Goal: Check status: Check status

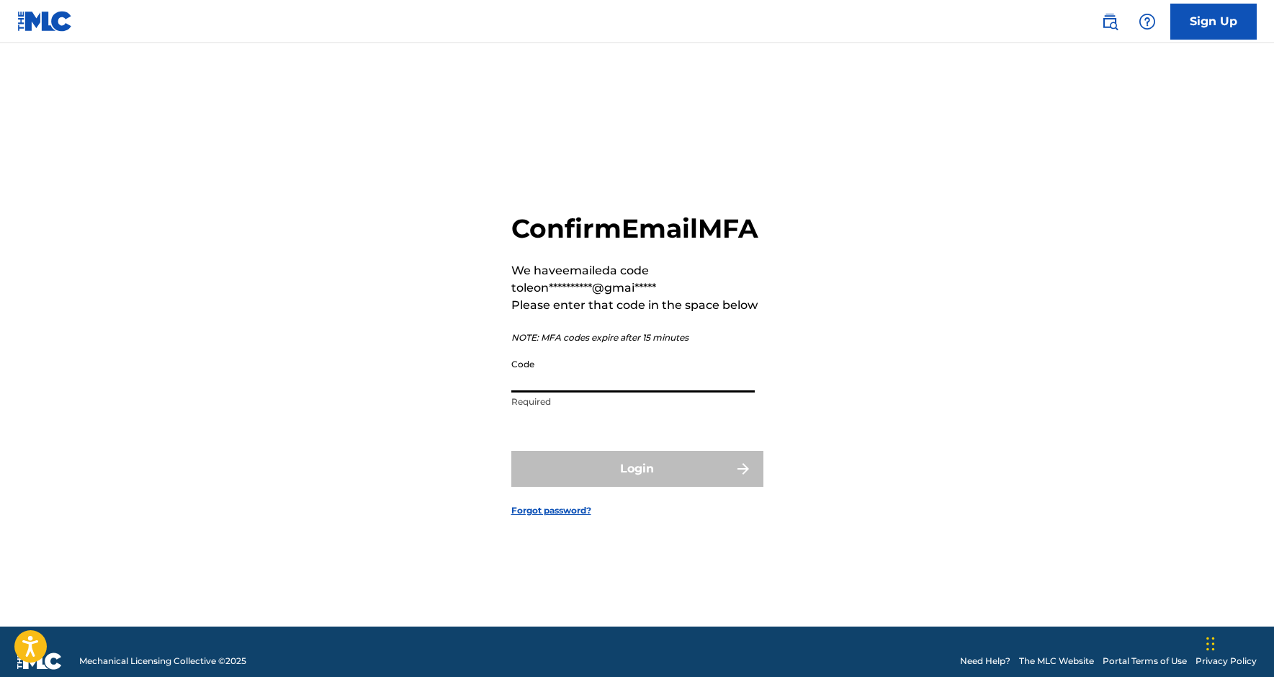
click at [531, 392] on input "Code" at bounding box center [632, 371] width 243 height 41
paste input "821678"
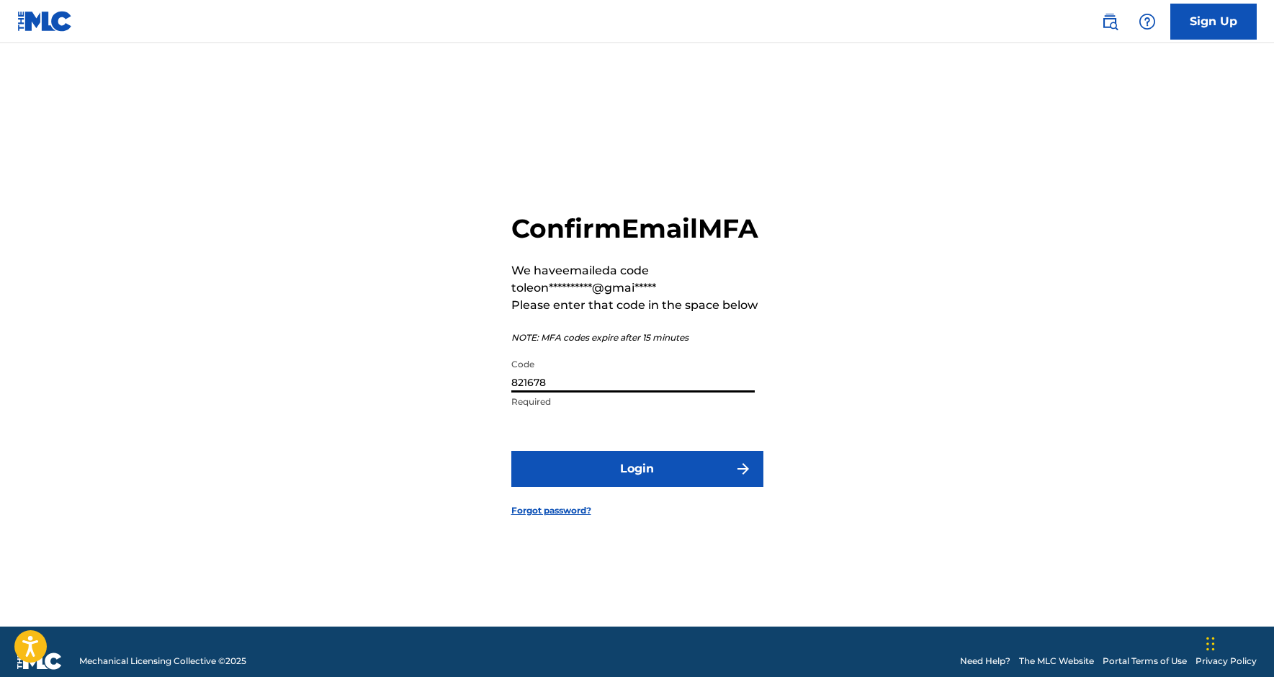
type input "821678"
click at [636, 484] on button "Login" at bounding box center [637, 469] width 252 height 36
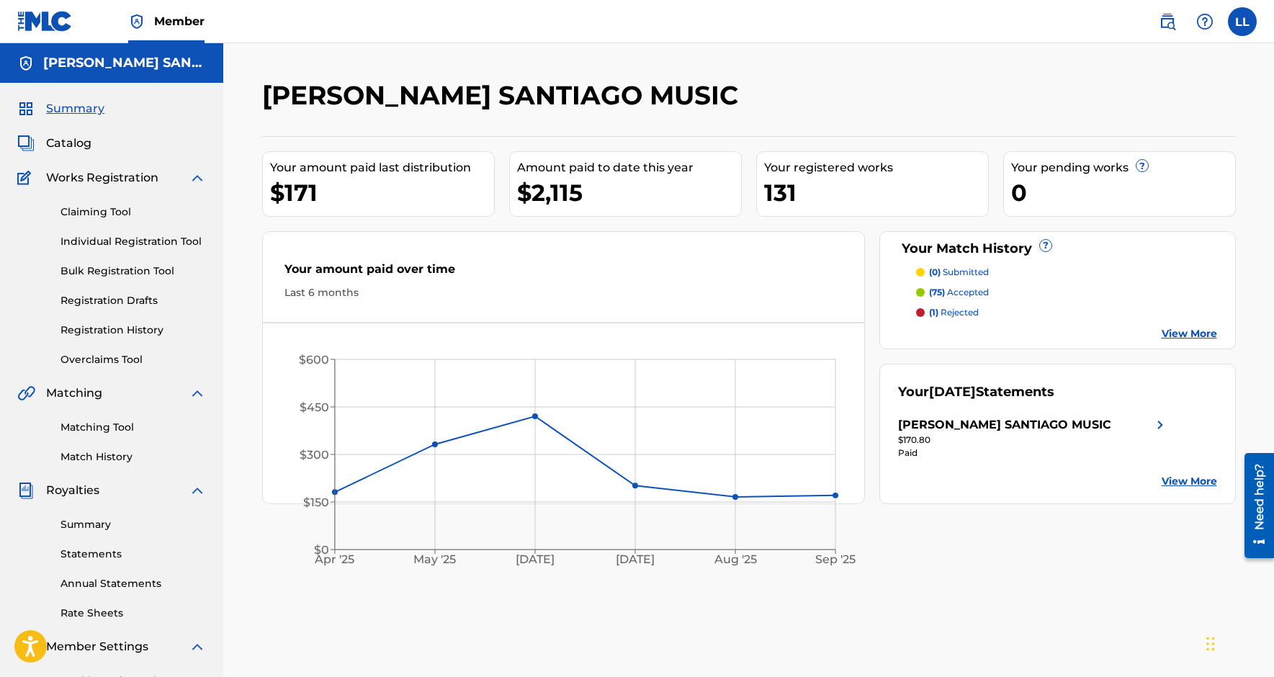
click at [971, 294] on p "(75) accepted" at bounding box center [959, 292] width 60 height 13
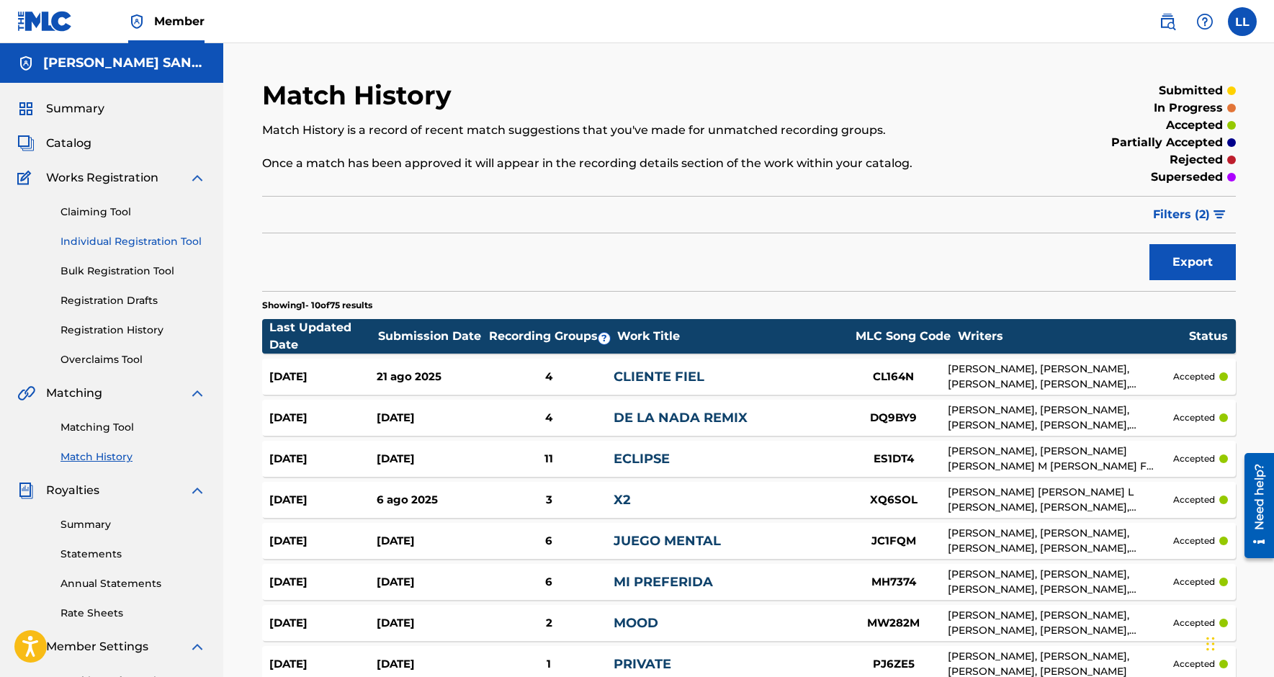
click at [123, 239] on link "Individual Registration Tool" at bounding box center [132, 241] width 145 height 15
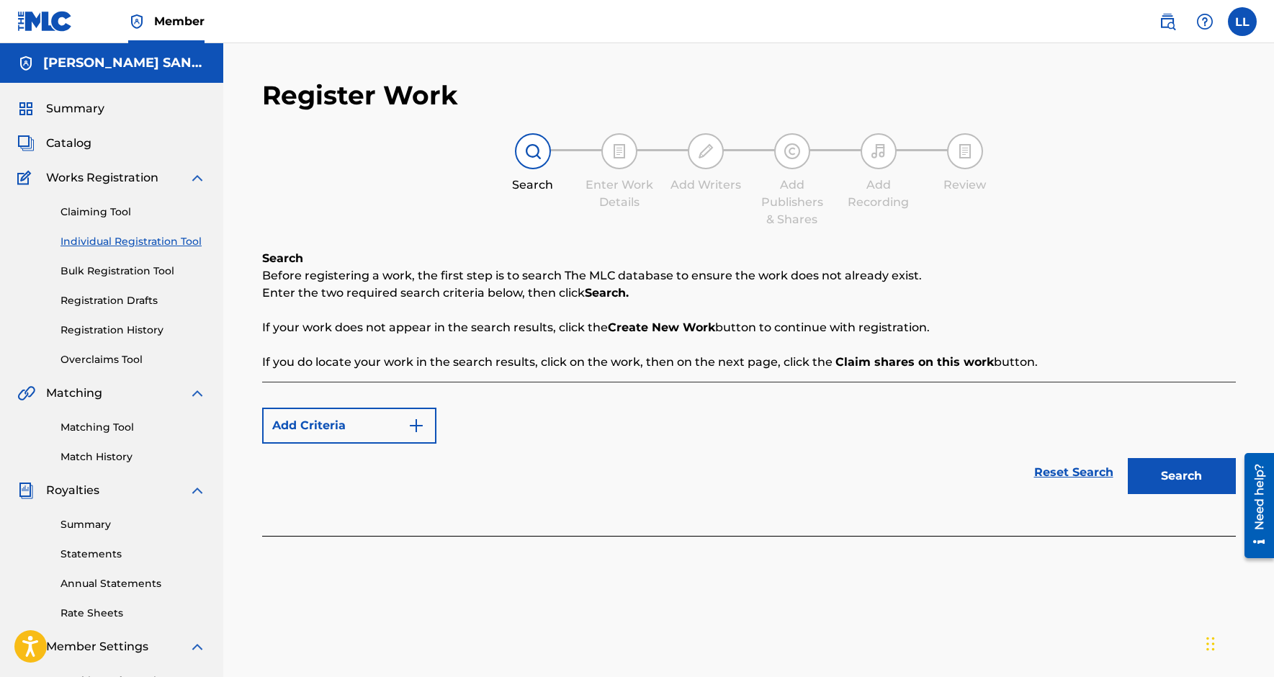
click at [147, 316] on div "Claiming Tool Individual Registration Tool Bulk Registration Tool Registration …" at bounding box center [111, 276] width 189 height 181
click at [146, 330] on link "Registration History" at bounding box center [132, 330] width 145 height 15
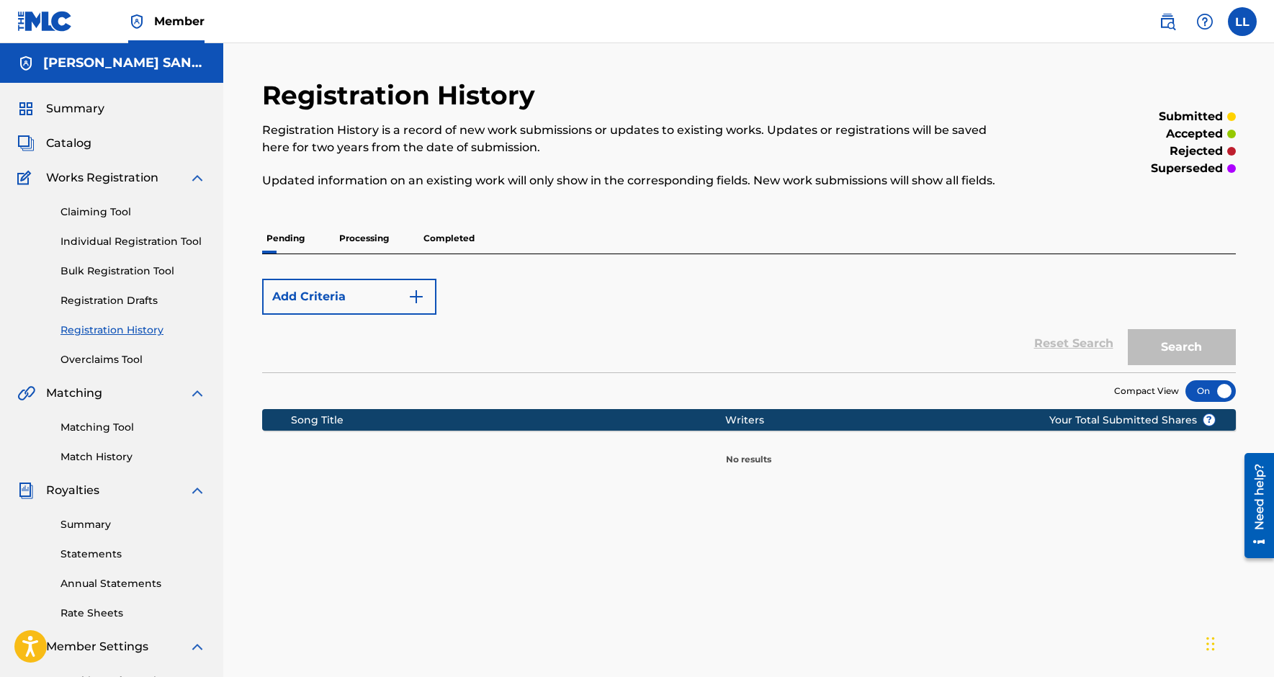
click at [391, 238] on p "Processing" at bounding box center [364, 238] width 58 height 30
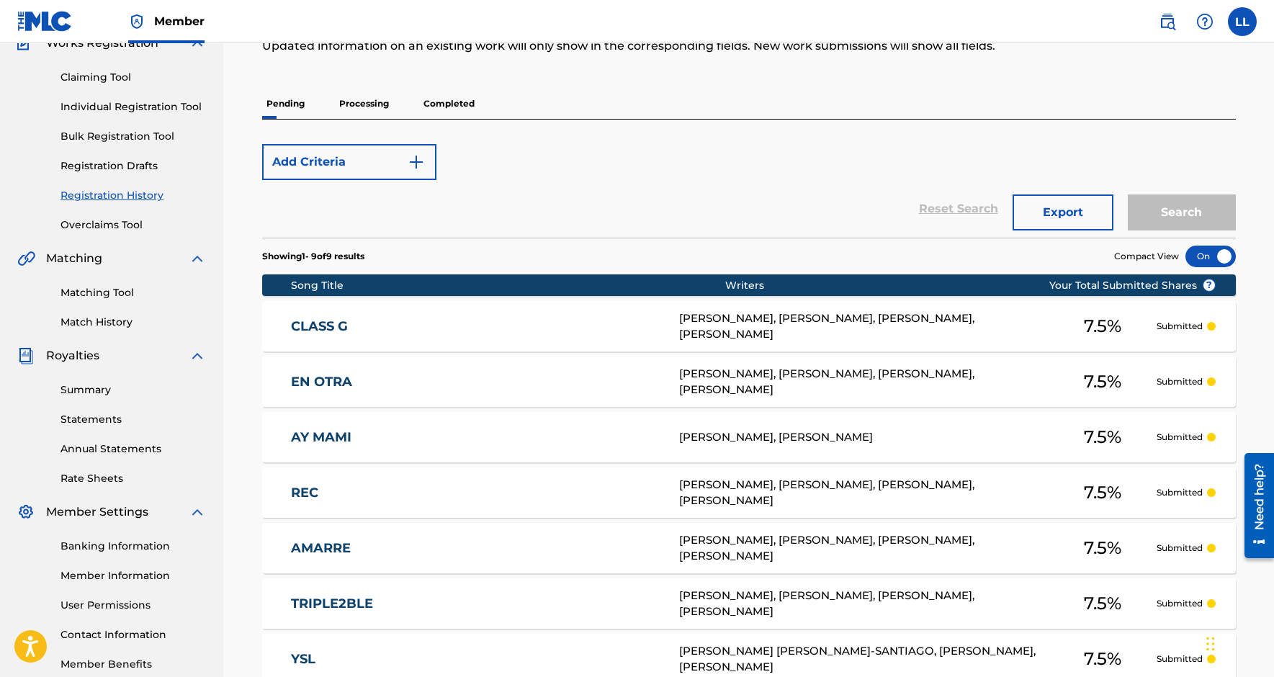
scroll to position [192, 0]
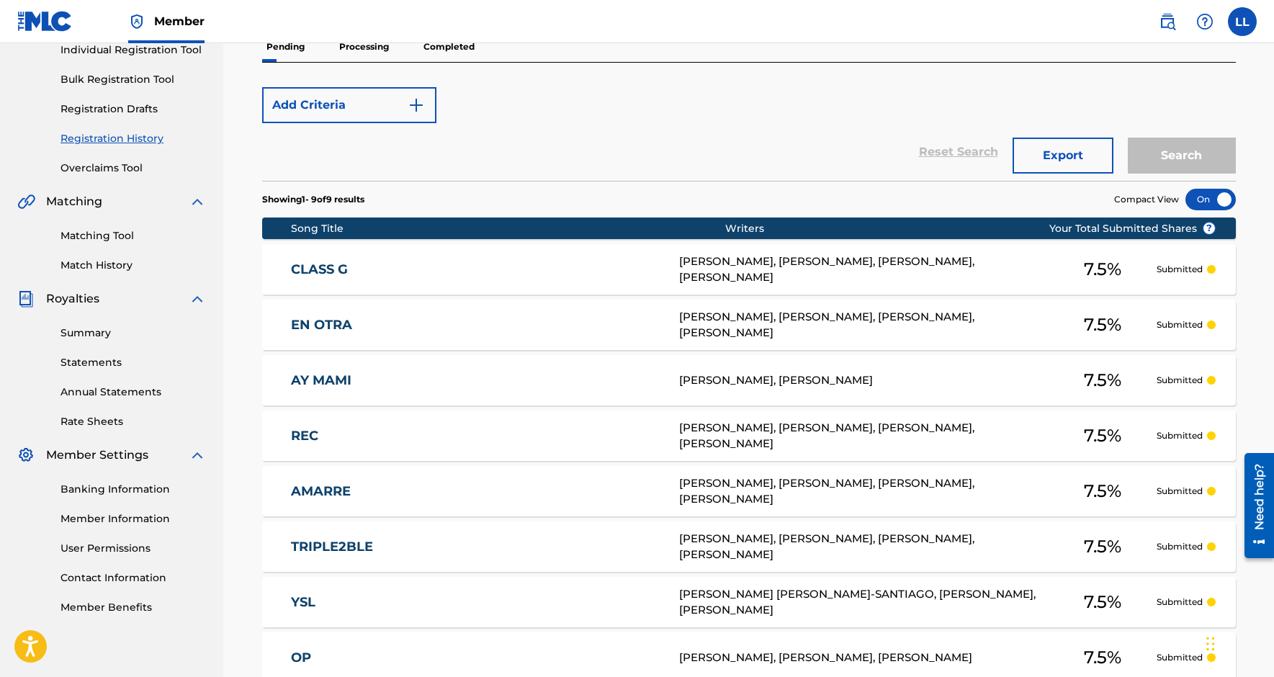
click at [378, 52] on p "Processing" at bounding box center [364, 47] width 58 height 30
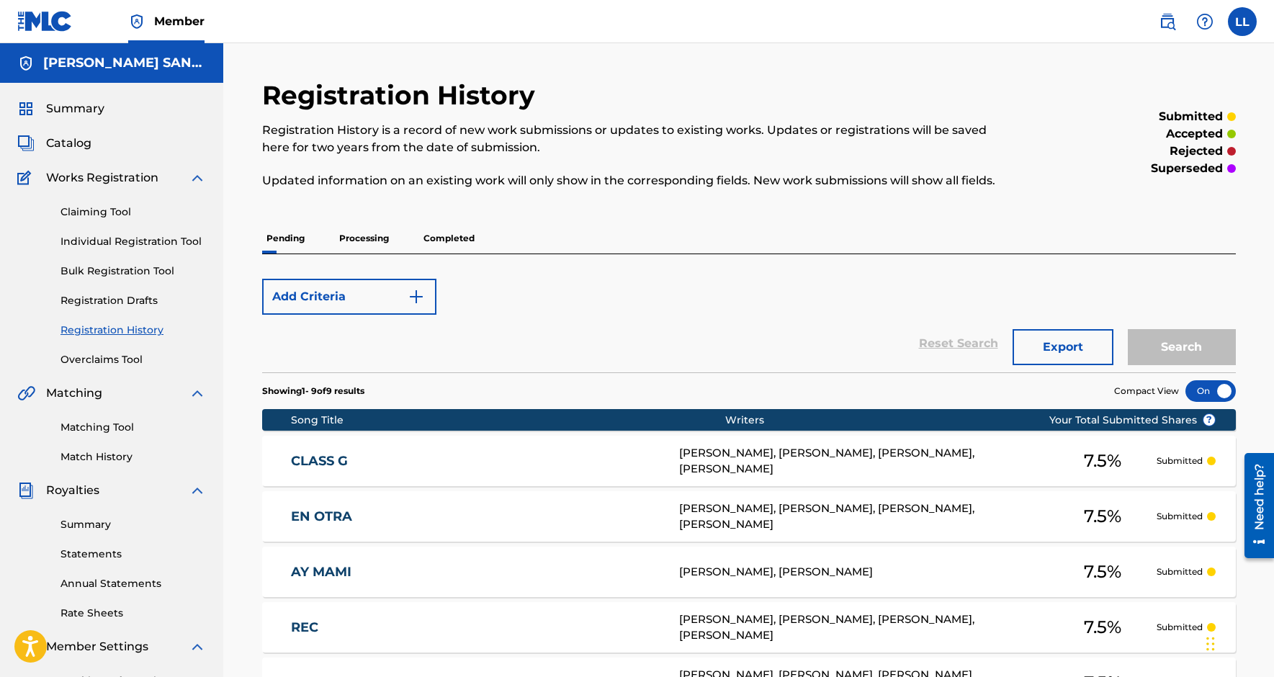
click at [367, 238] on p "Processing" at bounding box center [364, 238] width 58 height 30
click at [451, 225] on p "Completed" at bounding box center [449, 238] width 60 height 30
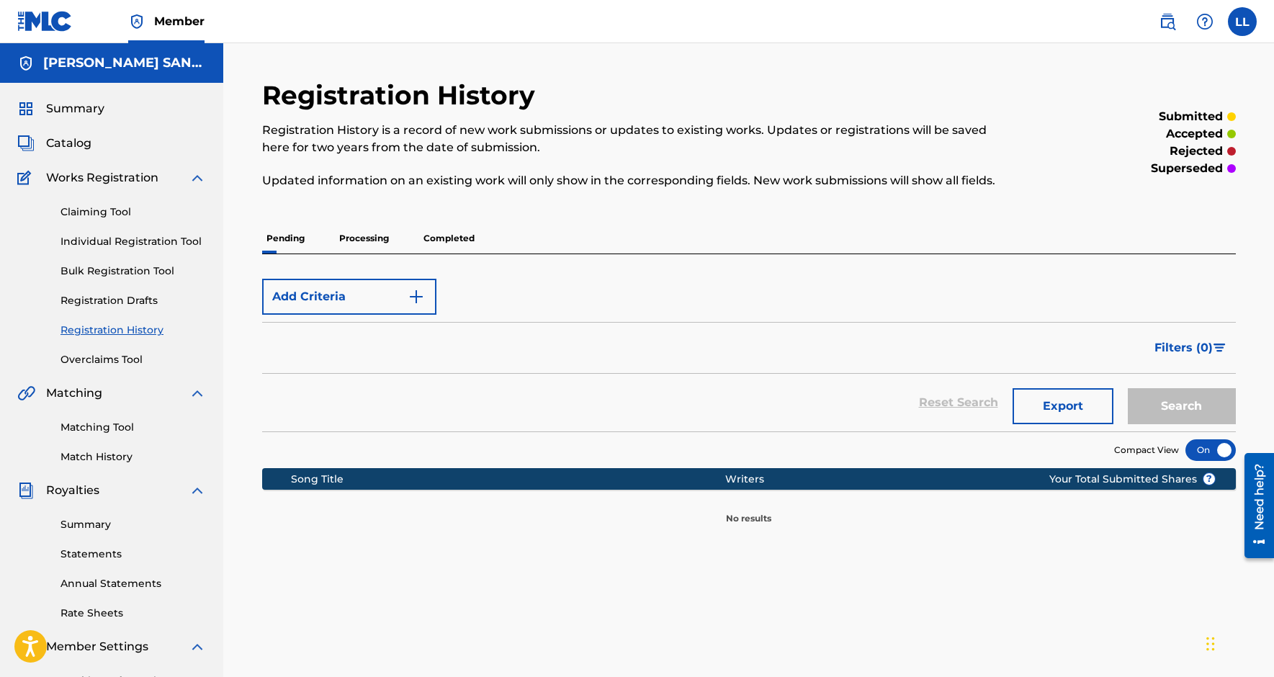
click at [451, 236] on p "Completed" at bounding box center [449, 238] width 60 height 30
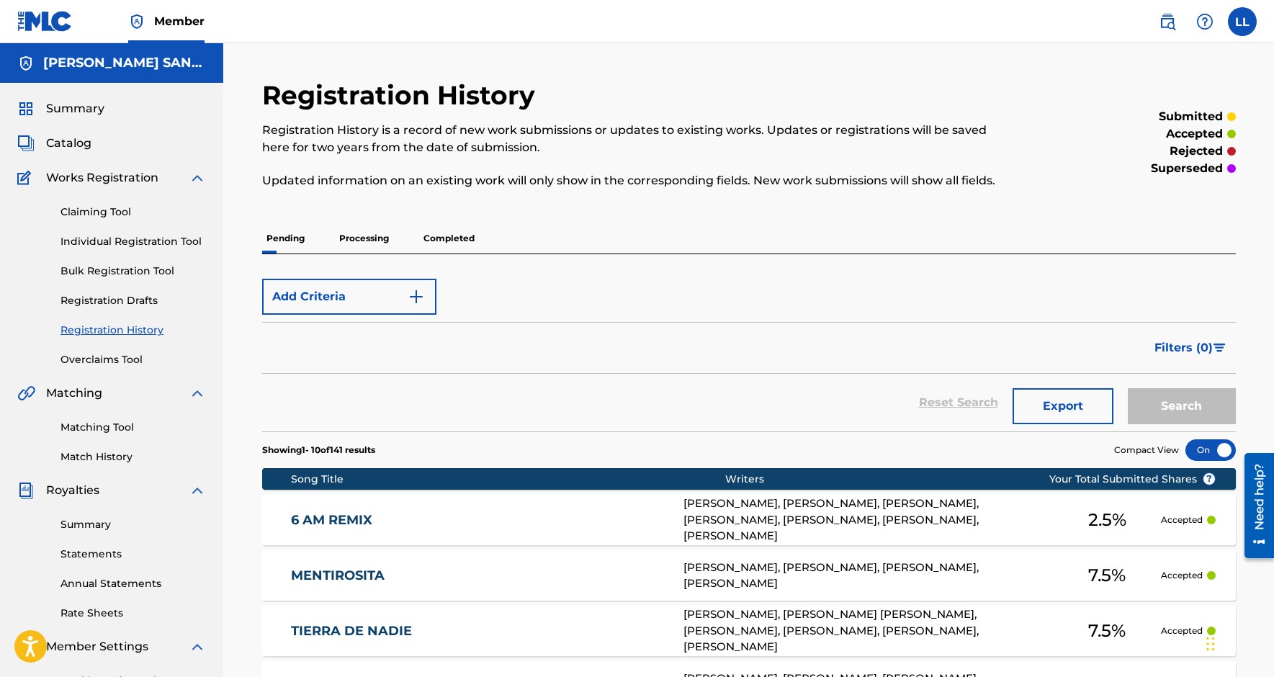
click at [451, 236] on p "Completed" at bounding box center [449, 238] width 60 height 30
click at [354, 242] on p "Processing" at bounding box center [364, 238] width 58 height 30
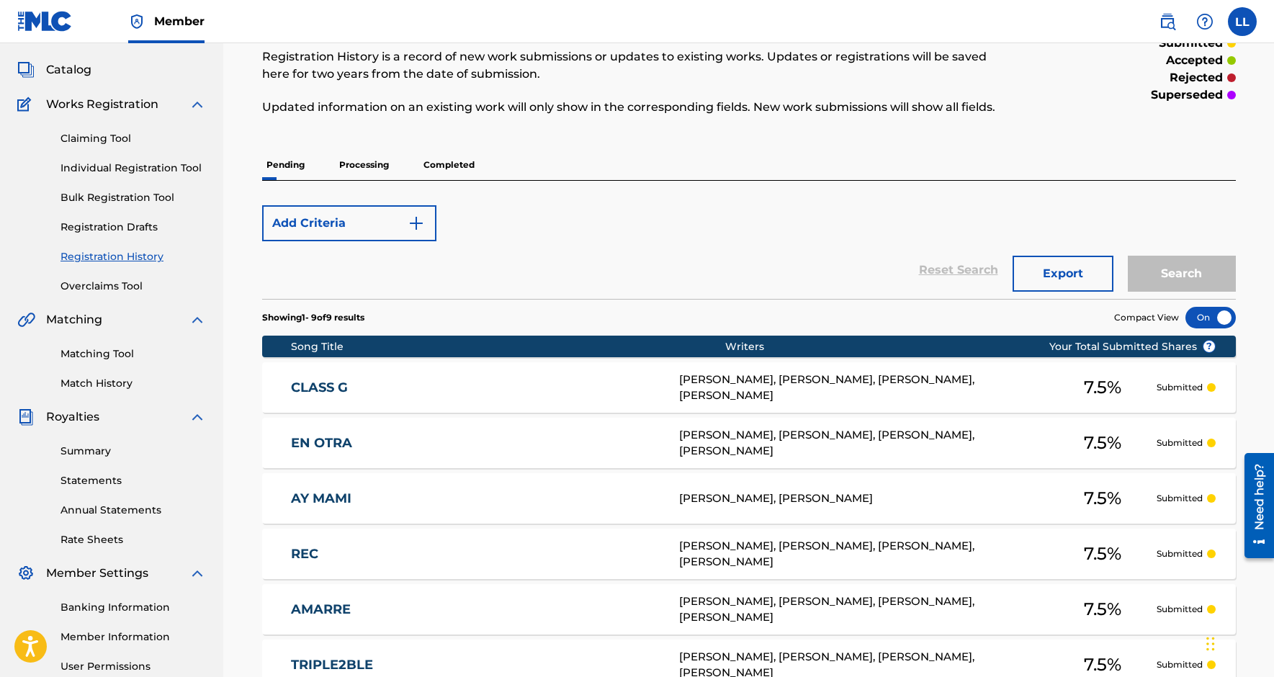
scroll to position [75, 0]
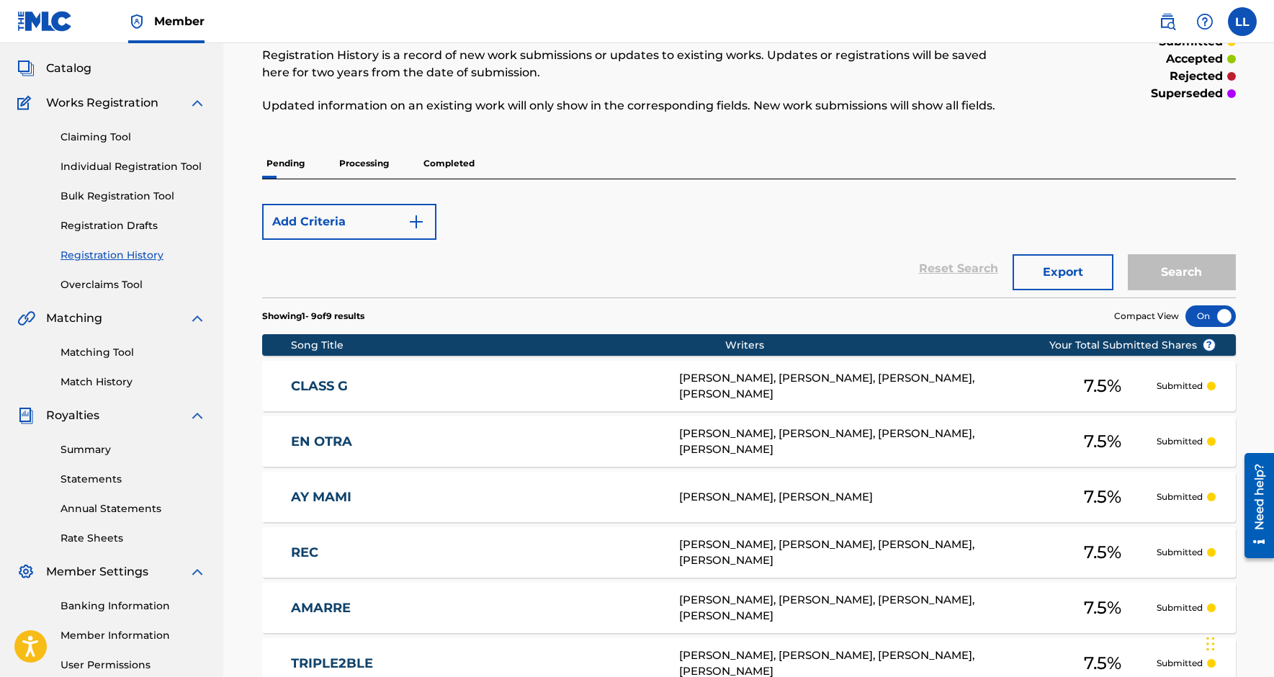
click at [290, 167] on p "Pending" at bounding box center [285, 163] width 47 height 30
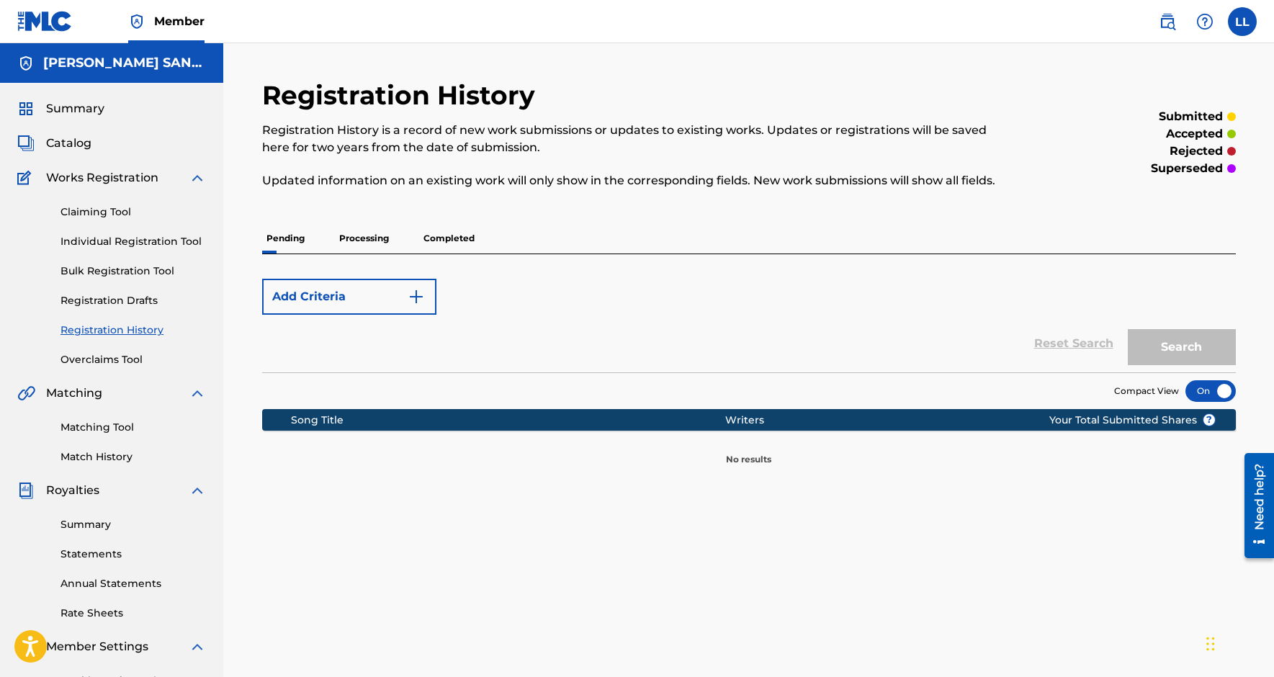
click at [442, 248] on p "Completed" at bounding box center [449, 238] width 60 height 30
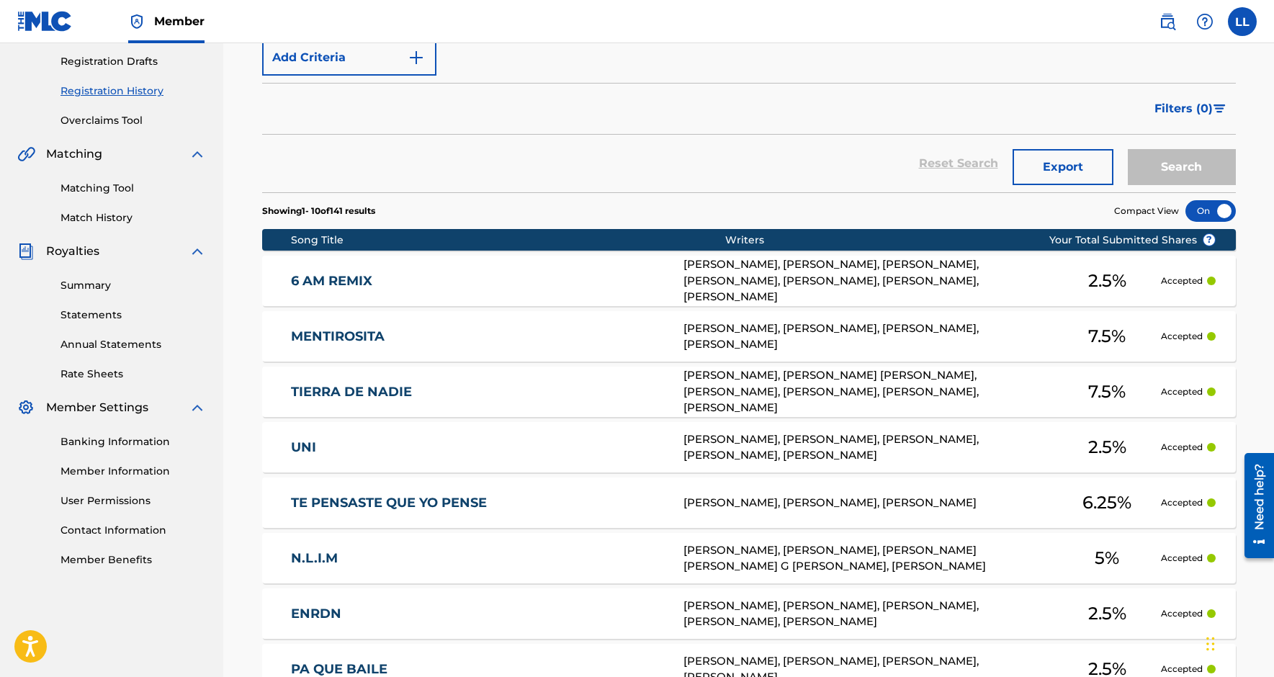
scroll to position [156, 0]
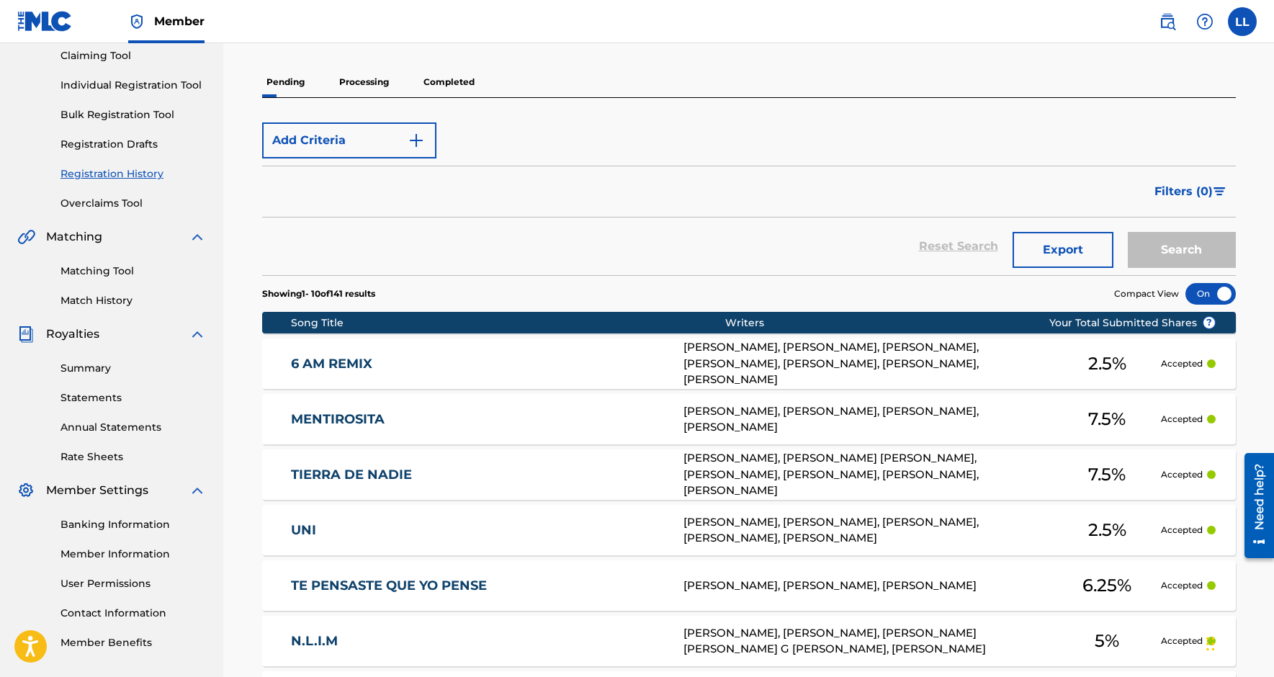
click at [199, 336] on img at bounding box center [197, 333] width 17 height 17
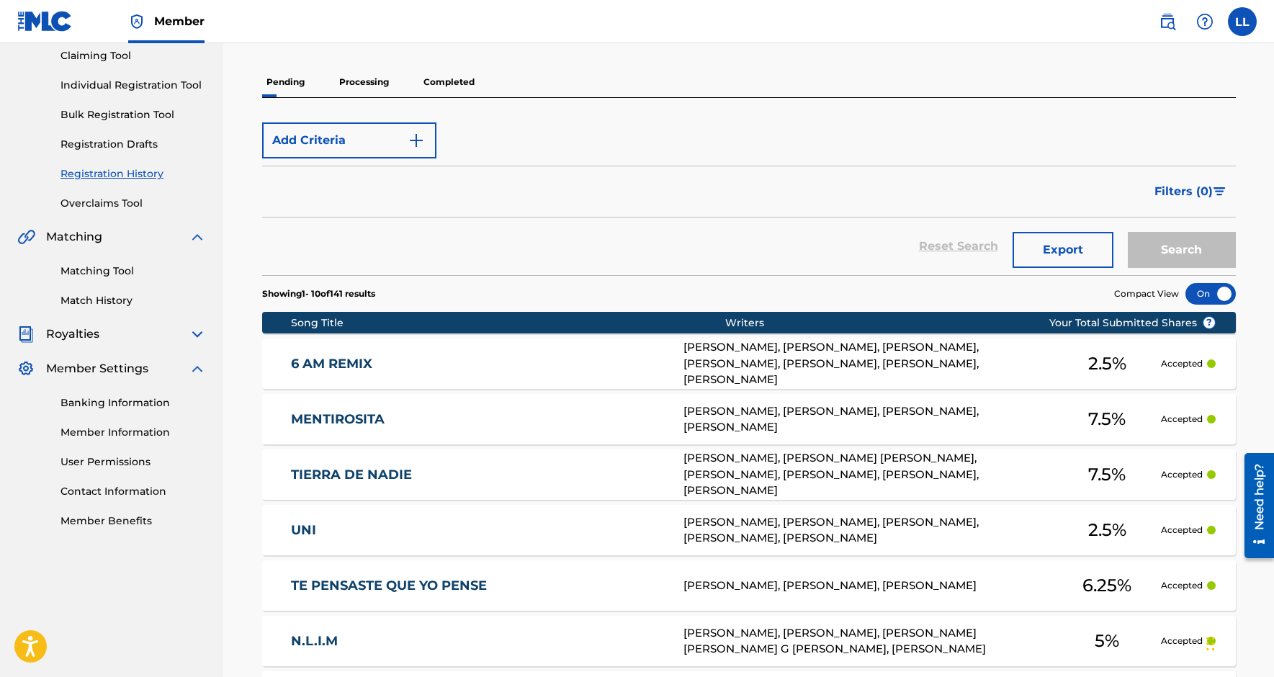
click at [196, 372] on img at bounding box center [197, 368] width 17 height 17
click at [192, 240] on img at bounding box center [197, 236] width 17 height 17
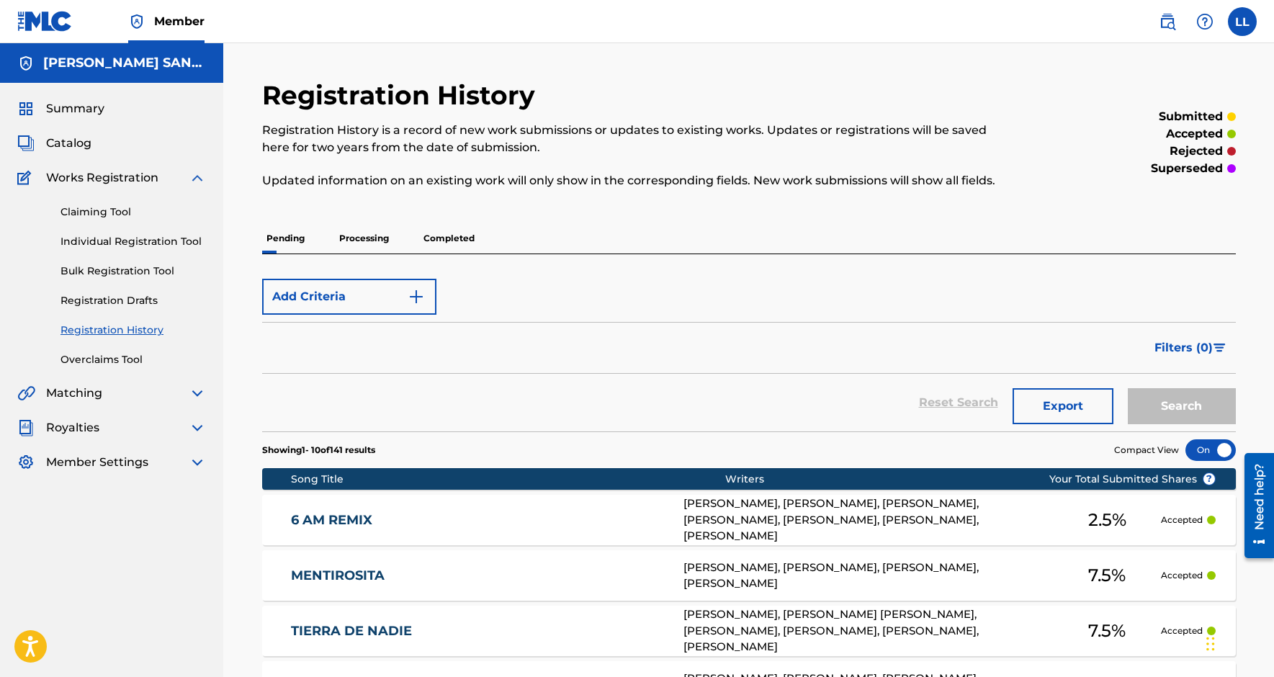
scroll to position [0, 0]
click at [66, 141] on span "Catalog" at bounding box center [68, 143] width 45 height 17
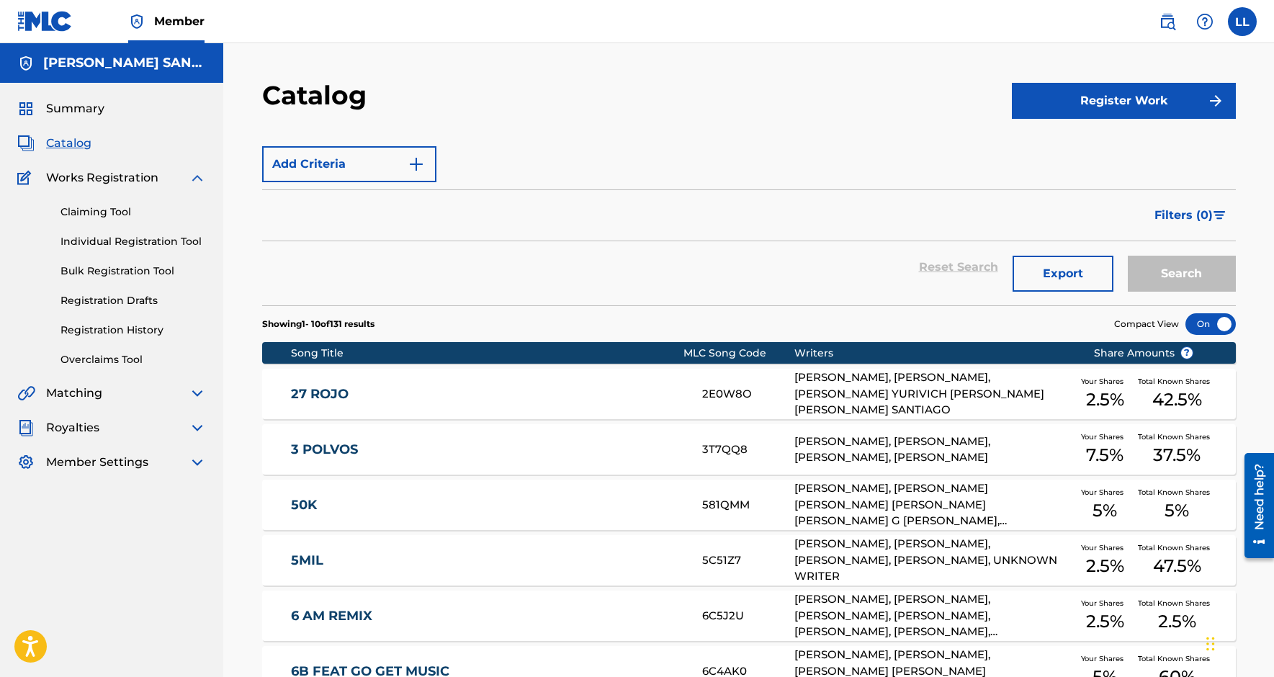
click at [197, 179] on img at bounding box center [197, 177] width 17 height 17
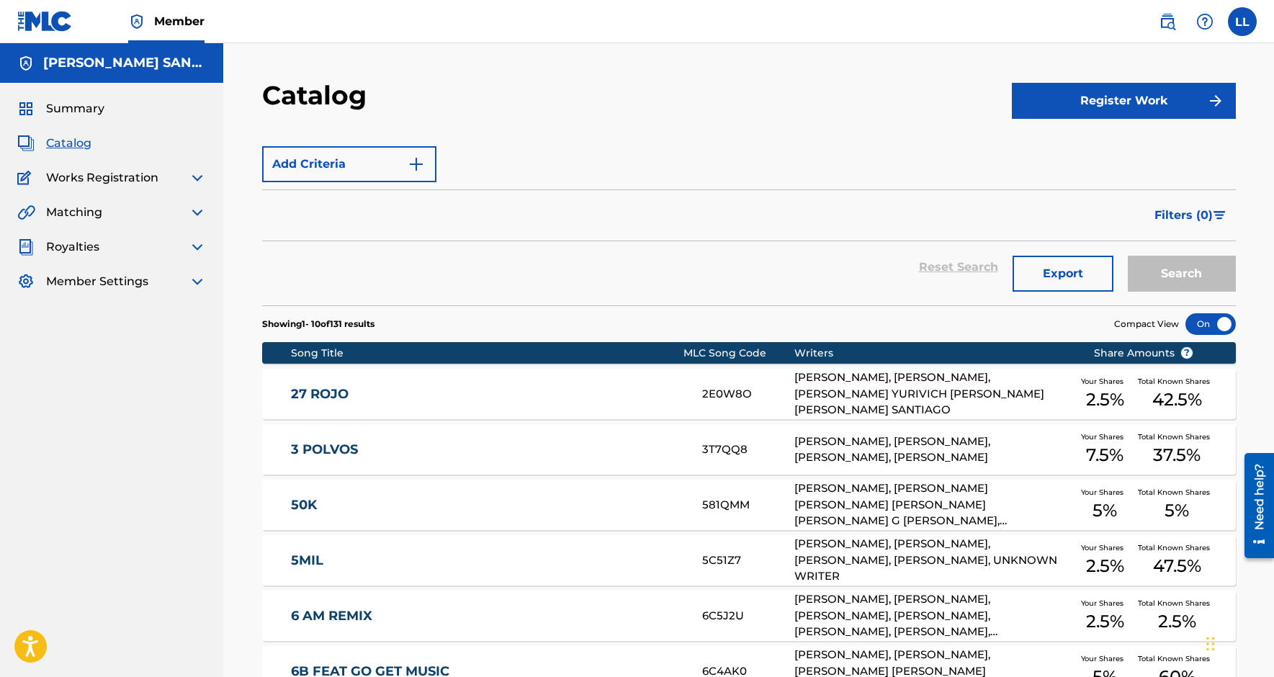
click at [197, 179] on img at bounding box center [197, 177] width 17 height 17
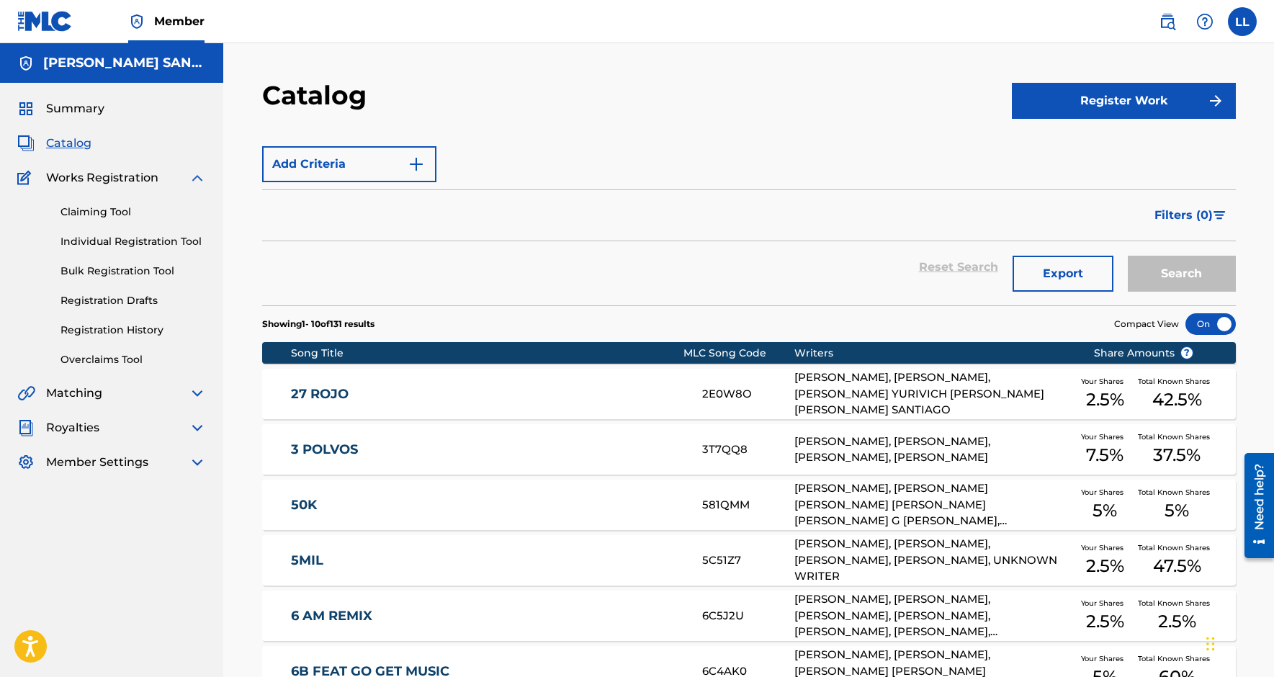
click at [197, 179] on img at bounding box center [197, 177] width 17 height 17
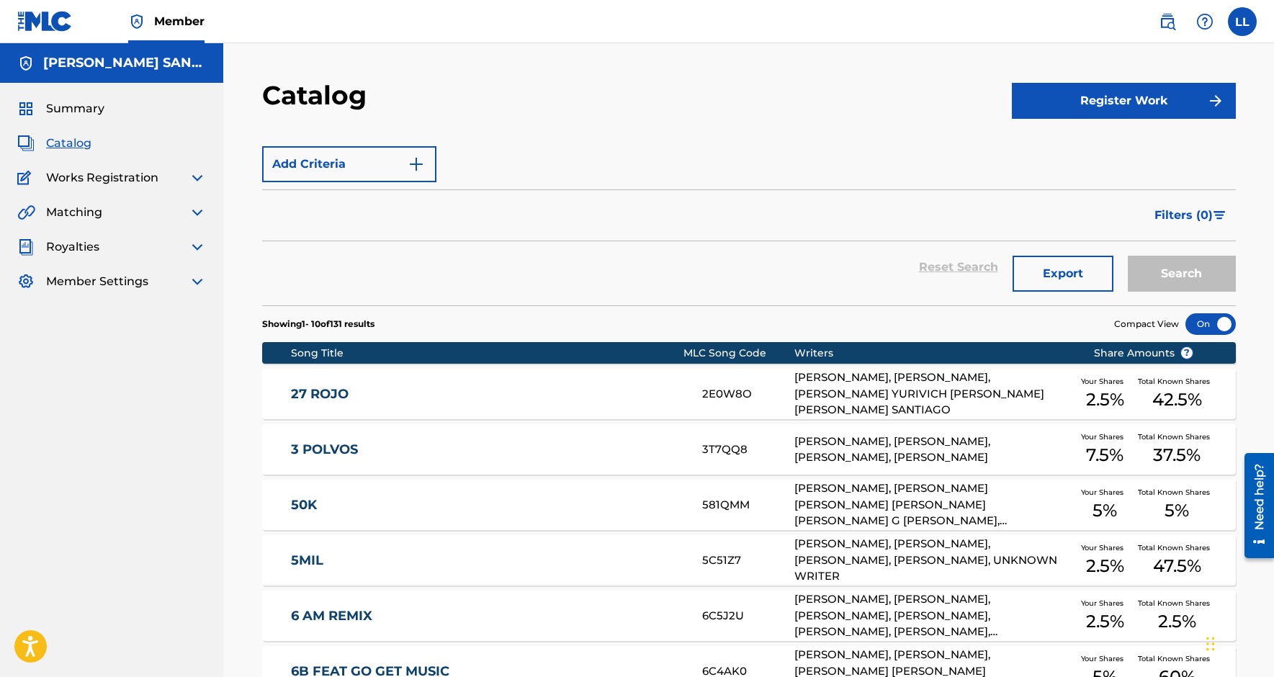
click at [197, 179] on img at bounding box center [197, 177] width 17 height 17
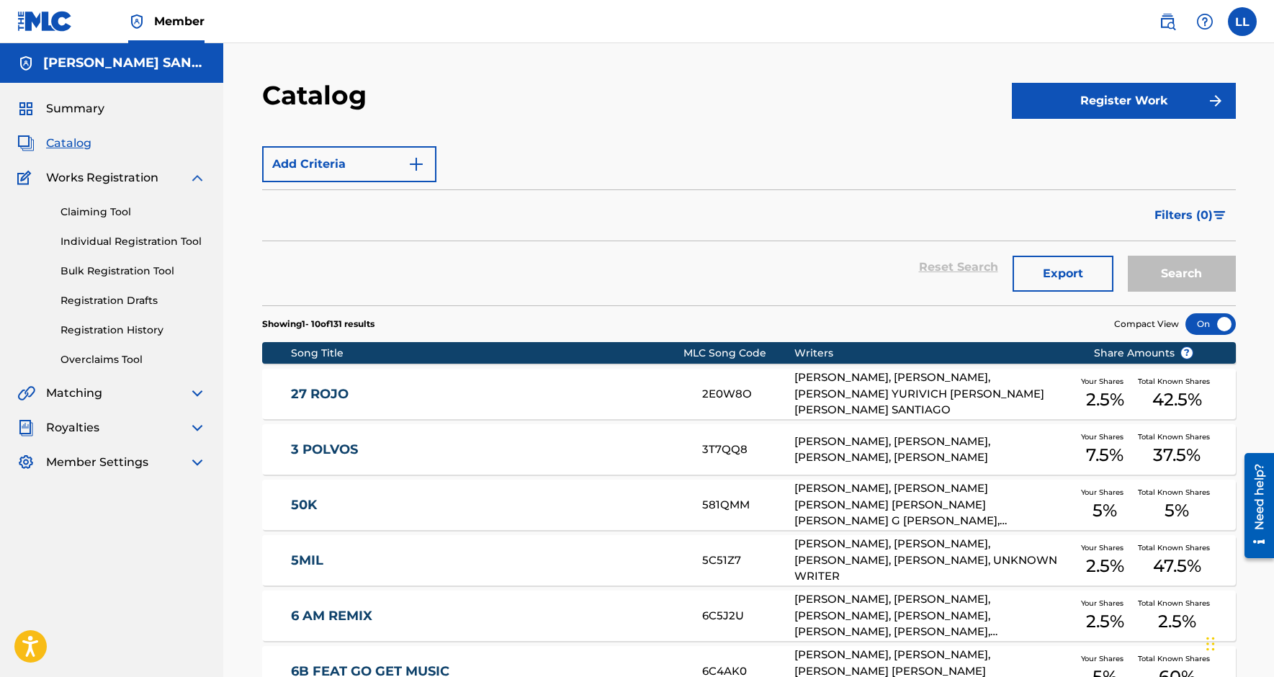
click at [197, 179] on img at bounding box center [197, 177] width 17 height 17
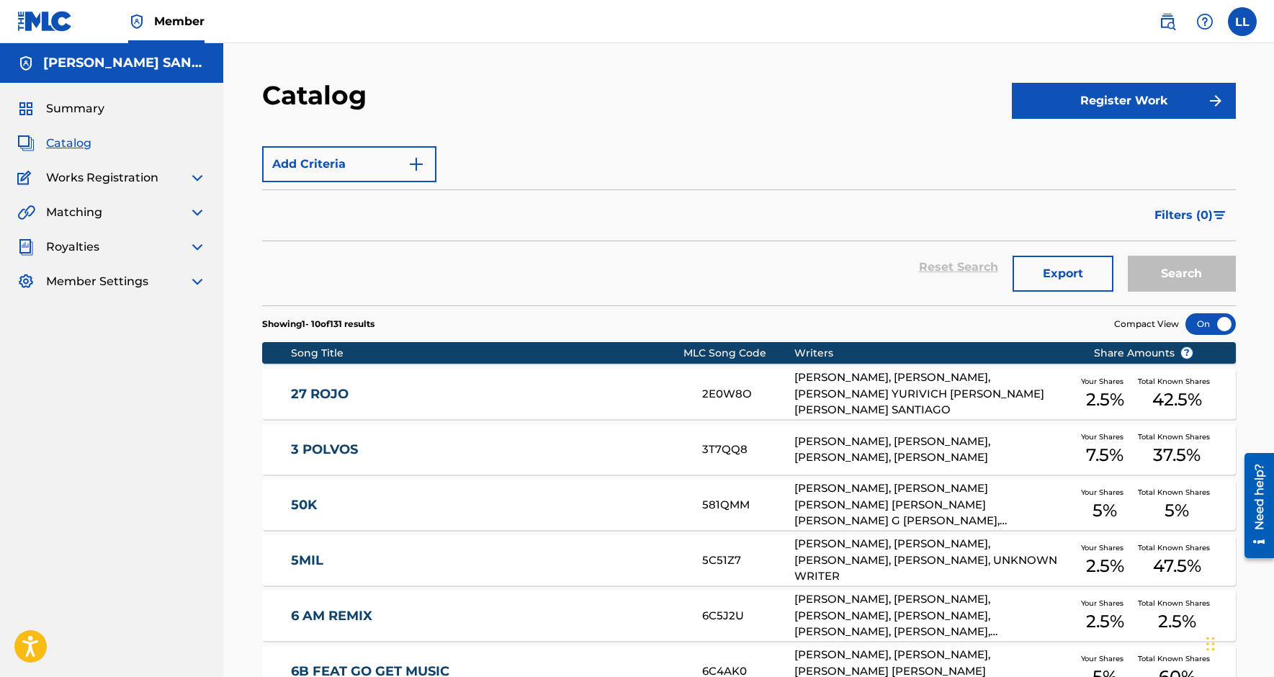
click at [1235, 38] on nav "Member LL LL [PERSON_NAME] [EMAIL_ADDRESS][DOMAIN_NAME] Profile Log out" at bounding box center [637, 21] width 1274 height 43
click at [1238, 24] on label at bounding box center [1242, 21] width 29 height 29
click at [1242, 22] on input "LL [PERSON_NAME] [EMAIL_ADDRESS][DOMAIN_NAME] Profile Log out" at bounding box center [1242, 22] width 0 height 0
click at [1108, 285] on div "Member LL LL [PERSON_NAME] [EMAIL_ADDRESS][DOMAIN_NAME] Profile Log out [PERSON…" at bounding box center [637, 530] width 1274 height 1061
click at [1243, 27] on label at bounding box center [1242, 21] width 29 height 29
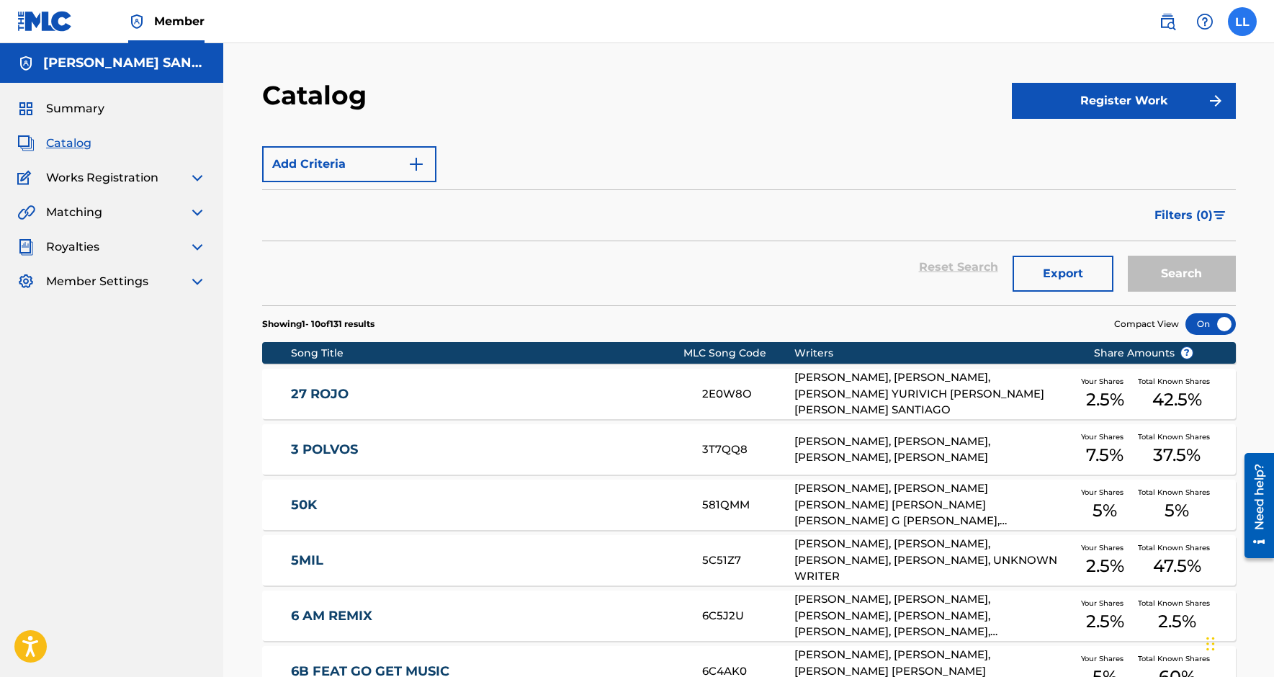
click at [1242, 22] on input "LL [PERSON_NAME] [EMAIL_ADDRESS][DOMAIN_NAME] Profile Log out" at bounding box center [1242, 22] width 0 height 0
click at [1102, 278] on div "Member LL LL [PERSON_NAME] [EMAIL_ADDRESS][DOMAIN_NAME] Profile Log out [PERSON…" at bounding box center [637, 530] width 1274 height 1061
click at [1050, 4] on nav "Member LL LL [PERSON_NAME] [EMAIL_ADDRESS][DOMAIN_NAME] Profile Log out" at bounding box center [637, 21] width 1274 height 43
click at [1243, 23] on label at bounding box center [1242, 21] width 29 height 29
click at [1242, 22] on input "LL [PERSON_NAME] [EMAIL_ADDRESS][DOMAIN_NAME] Profile Log out" at bounding box center [1242, 22] width 0 height 0
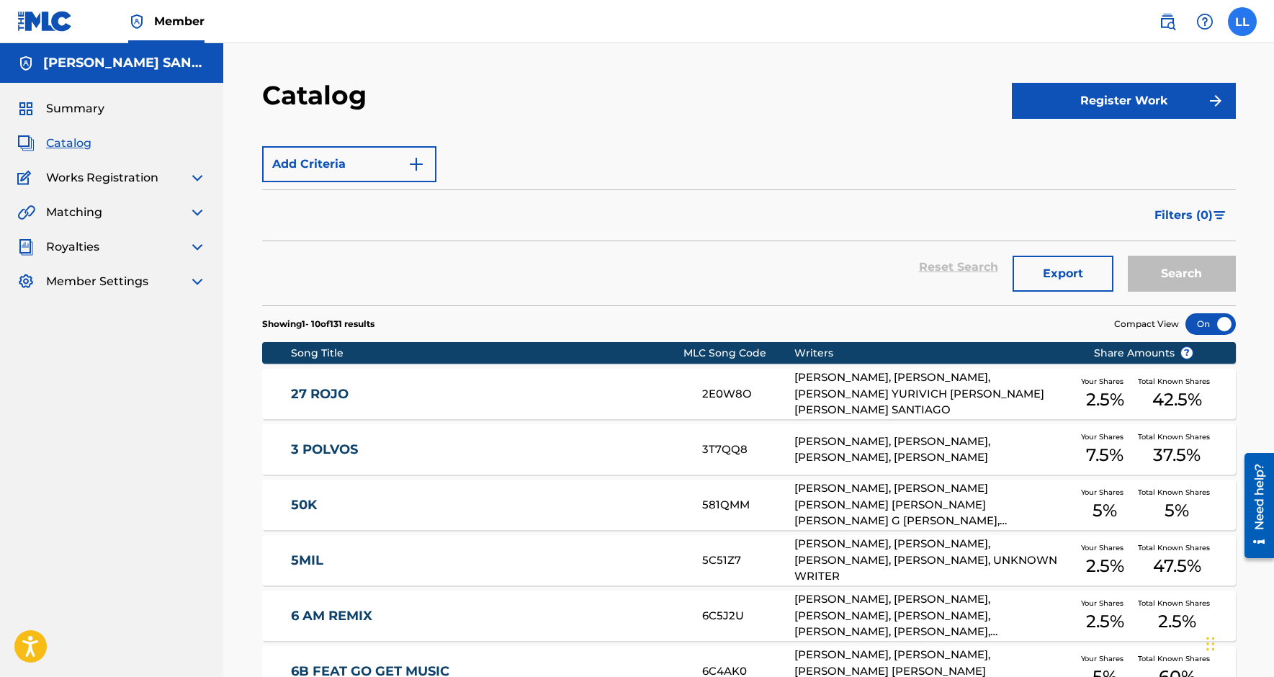
click at [1099, 282] on div "Member LL LL [PERSON_NAME] [EMAIL_ADDRESS][DOMAIN_NAME] Profile Log out [PERSON…" at bounding box center [637, 530] width 1274 height 1061
click at [1254, 17] on label at bounding box center [1242, 21] width 29 height 29
click at [1242, 22] on input "LL [PERSON_NAME] [EMAIL_ADDRESS][DOMAIN_NAME] Profile Log out" at bounding box center [1242, 22] width 0 height 0
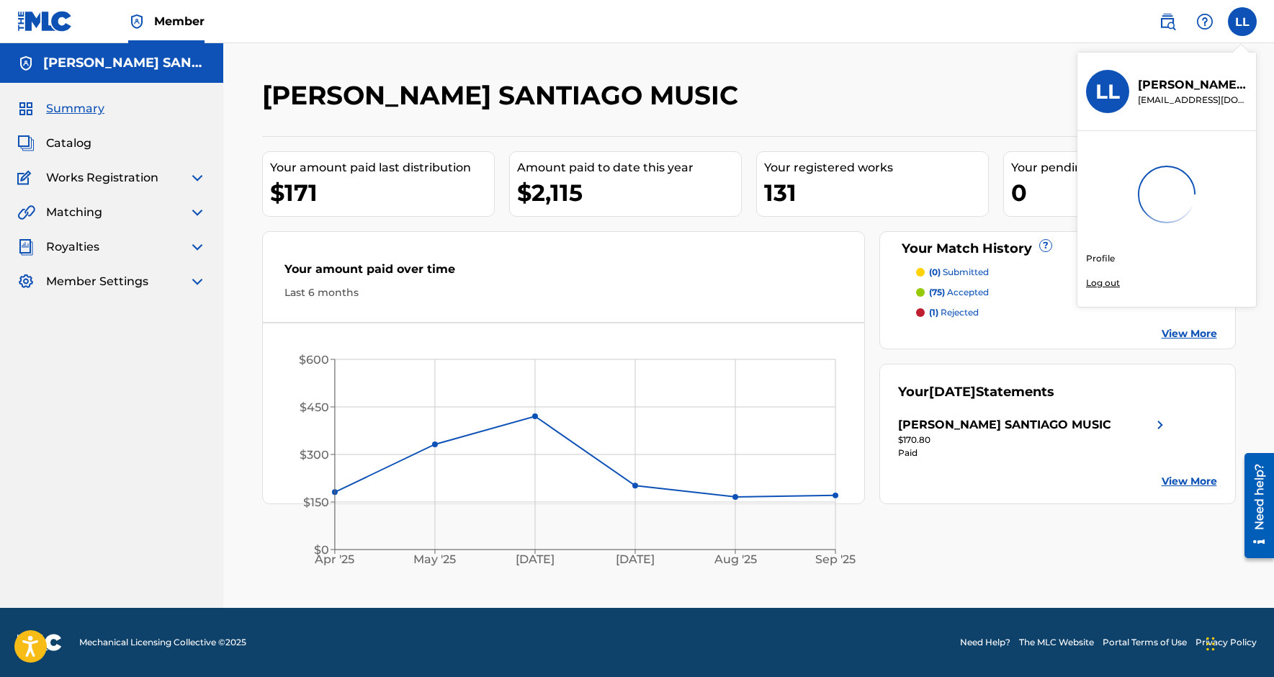
click at [1104, 285] on p "Log out" at bounding box center [1103, 282] width 34 height 13
click at [1242, 22] on input "LL [PERSON_NAME] [EMAIL_ADDRESS][DOMAIN_NAME] Profile Log out" at bounding box center [1242, 22] width 0 height 0
